Goal: Transaction & Acquisition: Purchase product/service

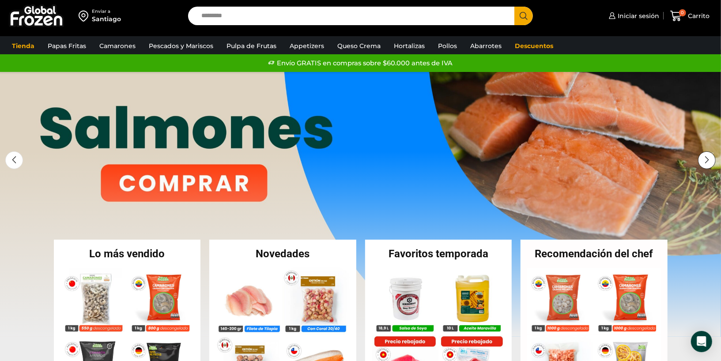
click at [708, 161] on div "Next slide" at bounding box center [707, 160] width 18 height 18
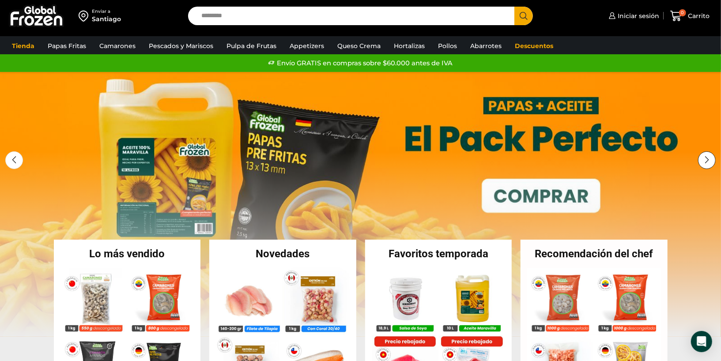
click at [708, 161] on div "Next slide" at bounding box center [707, 160] width 18 height 18
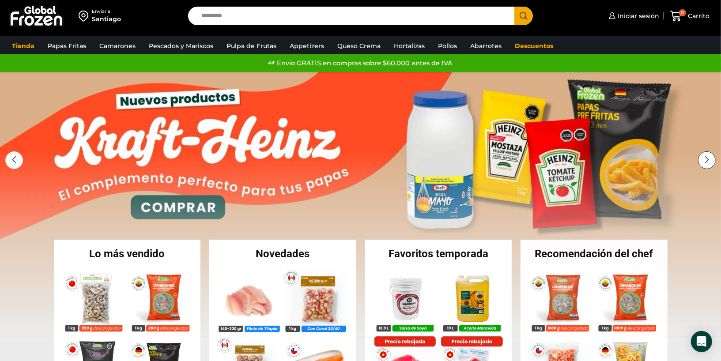
click at [708, 161] on div "Next slide" at bounding box center [707, 160] width 18 height 18
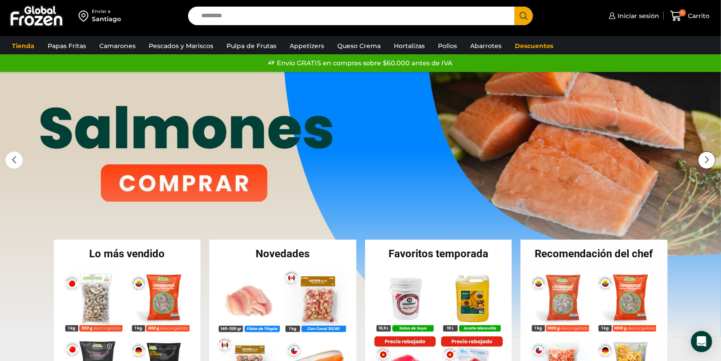
click at [708, 161] on div "Next slide" at bounding box center [707, 160] width 18 height 18
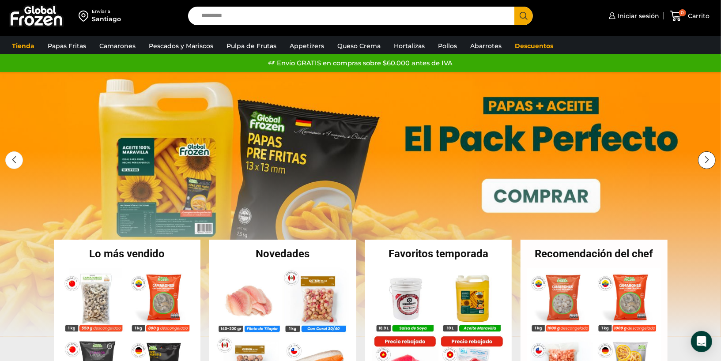
click at [708, 161] on div "Next slide" at bounding box center [707, 160] width 18 height 18
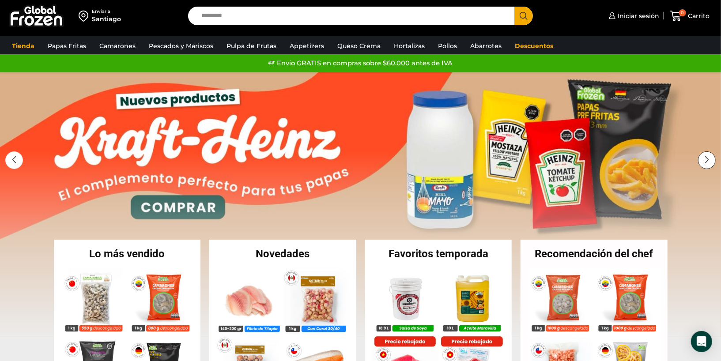
click at [708, 161] on div "Next slide" at bounding box center [707, 160] width 18 height 18
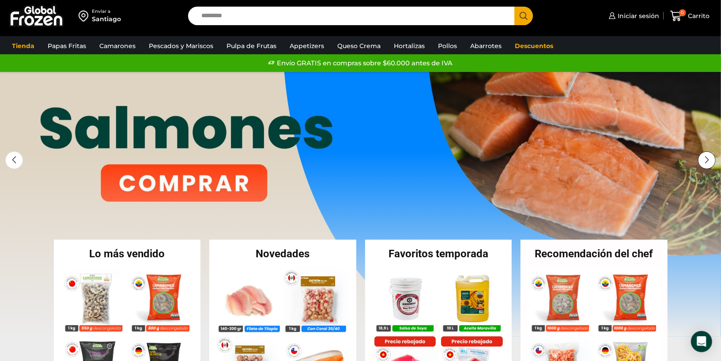
click at [708, 161] on div "Next slide" at bounding box center [707, 160] width 18 height 18
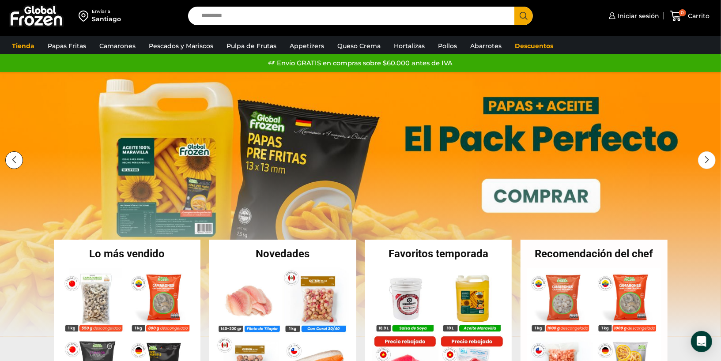
click at [15, 155] on div "Previous slide" at bounding box center [14, 160] width 18 height 18
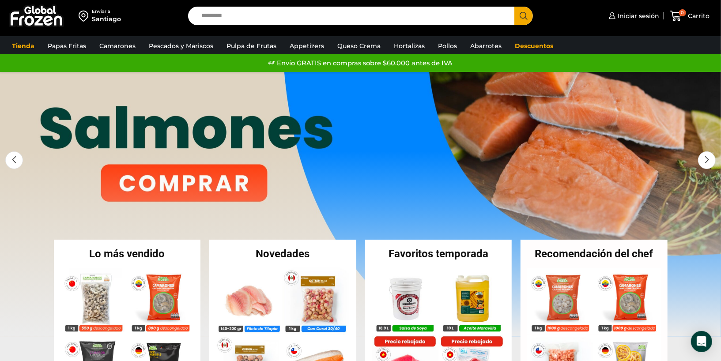
click at [240, 188] on link "1 / 3" at bounding box center [360, 204] width 721 height 265
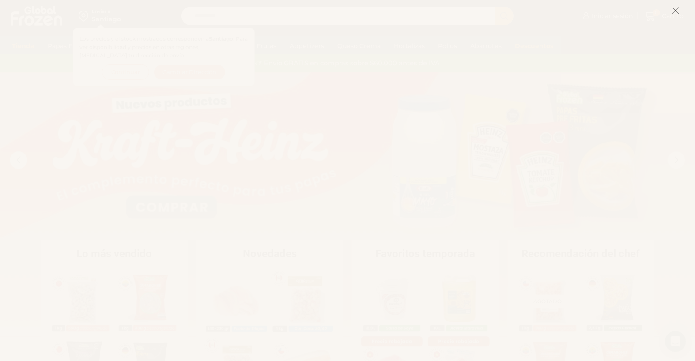
click at [676, 12] on icon at bounding box center [676, 11] width 8 height 8
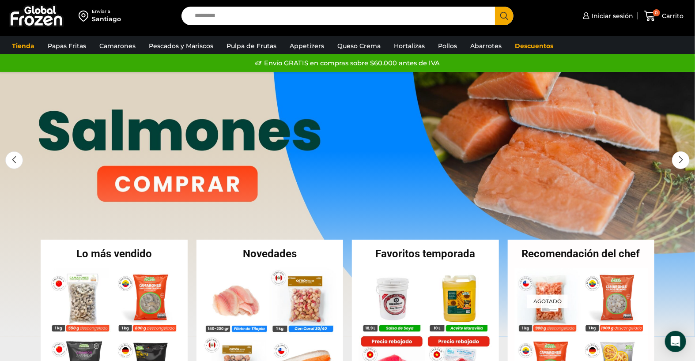
click at [193, 181] on link "1 / 3" at bounding box center [347, 204] width 695 height 265
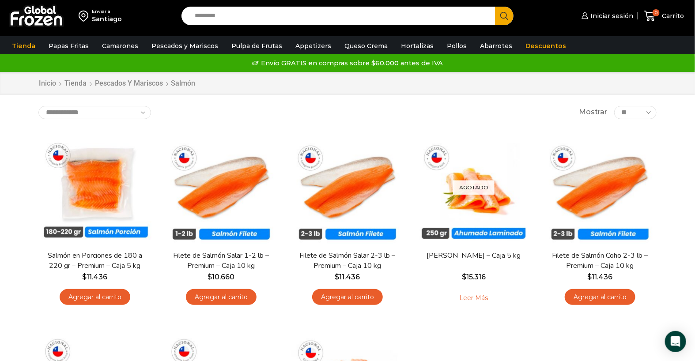
click at [36, 23] on img at bounding box center [36, 15] width 55 height 23
